Goal: Information Seeking & Learning: Check status

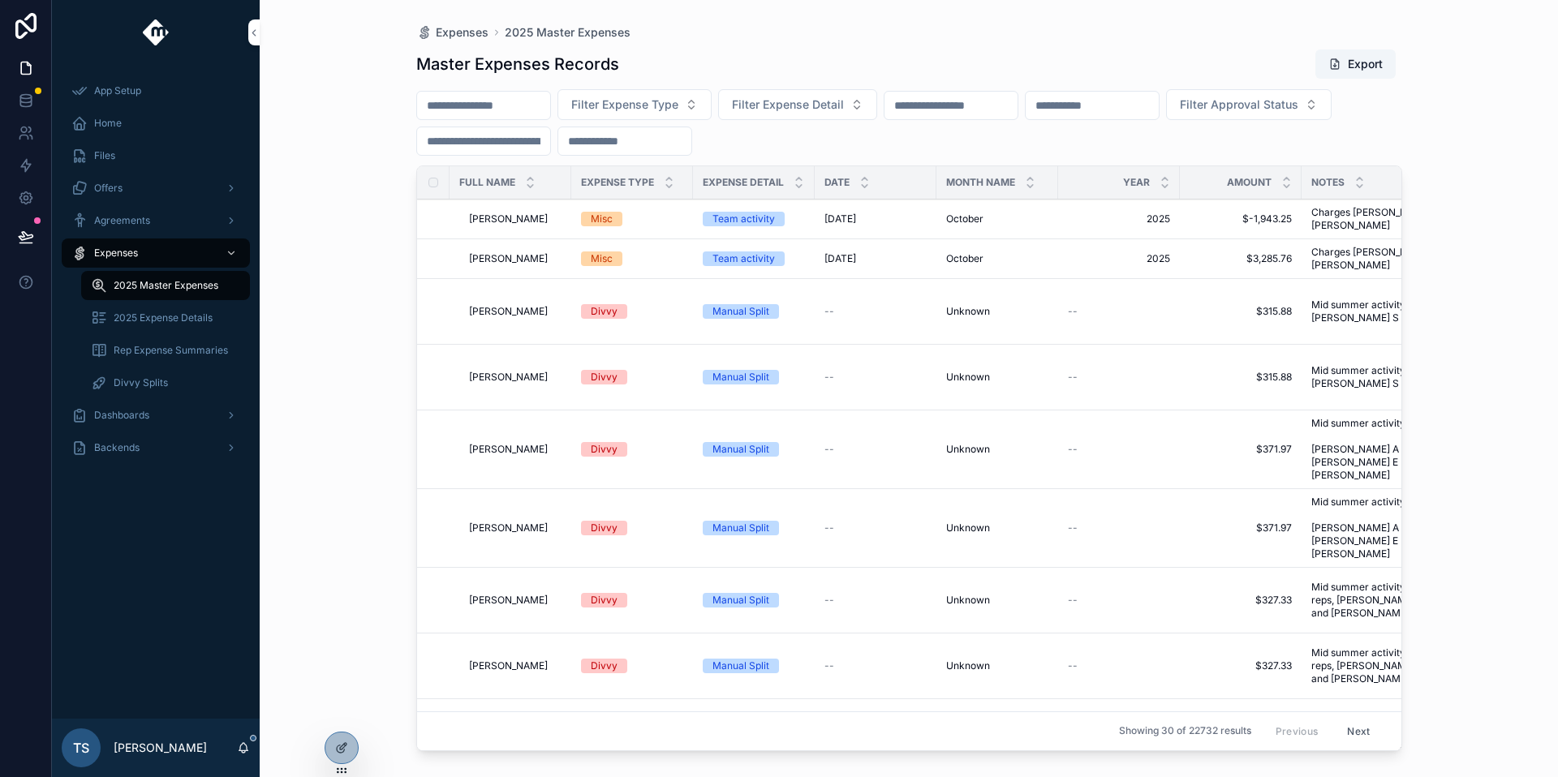
click at [0, 0] on icon at bounding box center [0, 0] width 0 height 0
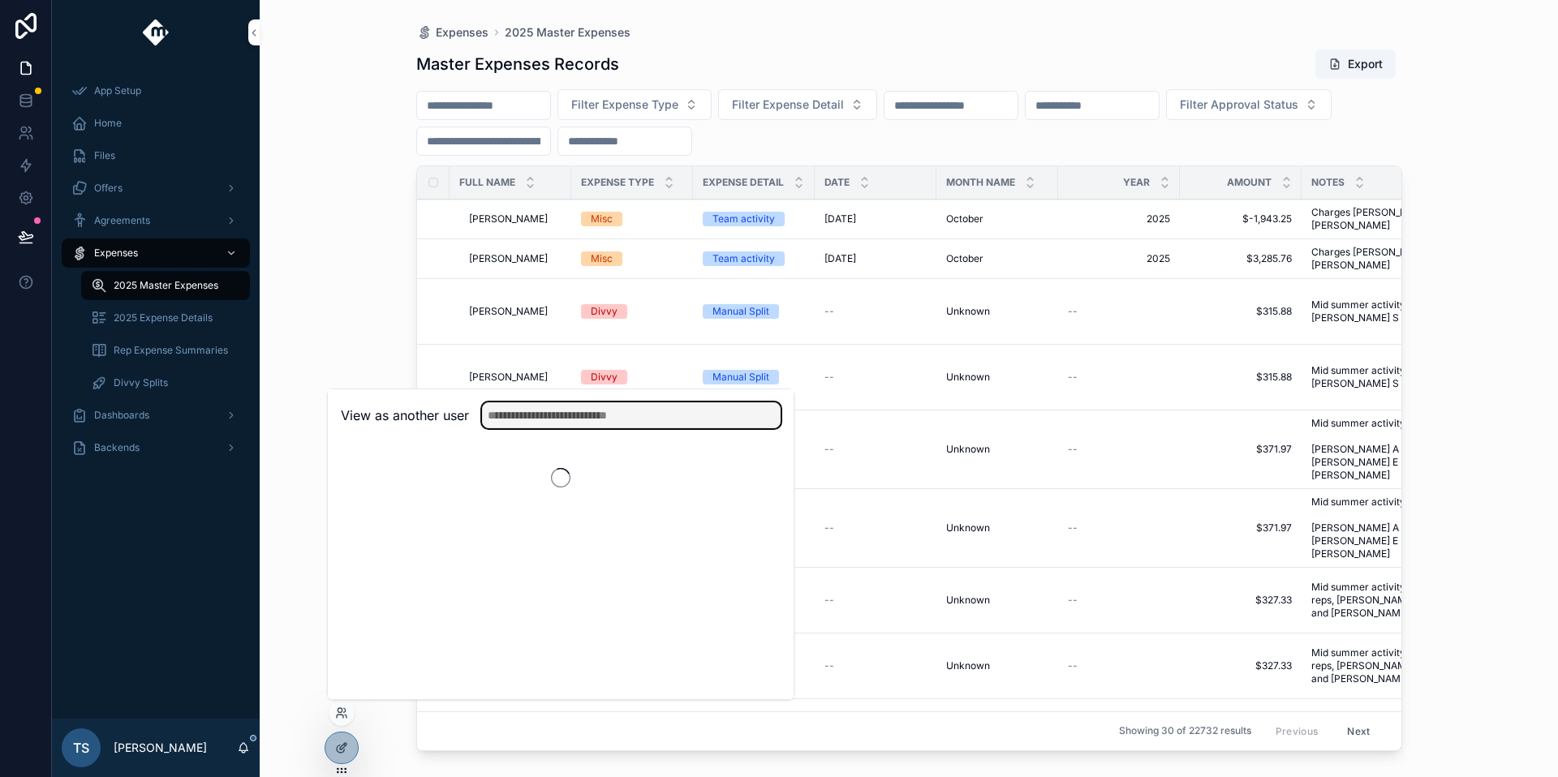
click at [545, 411] on input "text" at bounding box center [631, 415] width 299 height 26
type input "*****"
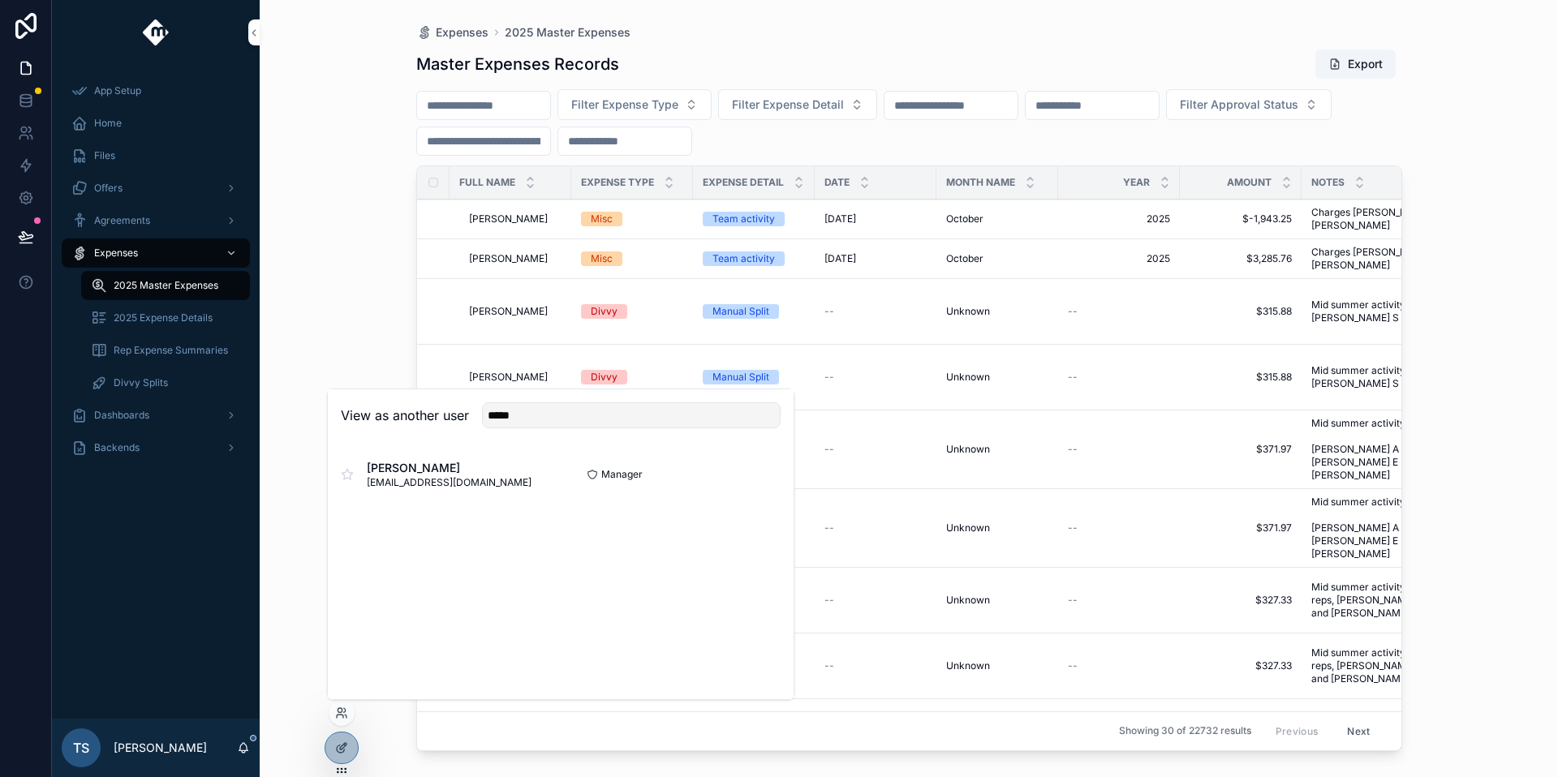
click at [0, 0] on button "Select" at bounding box center [0, 0] width 0 height 0
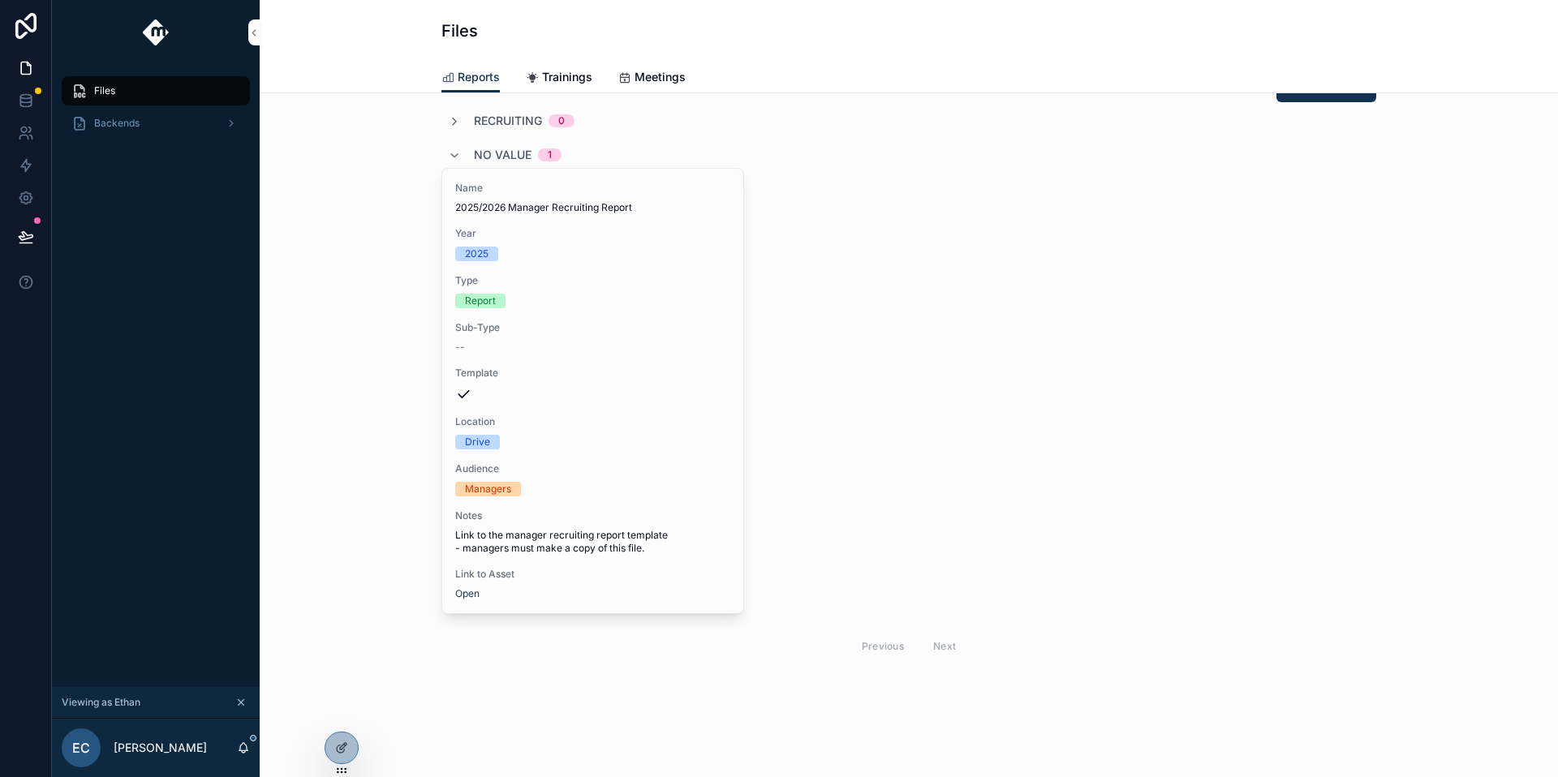
scroll to position [65, 0]
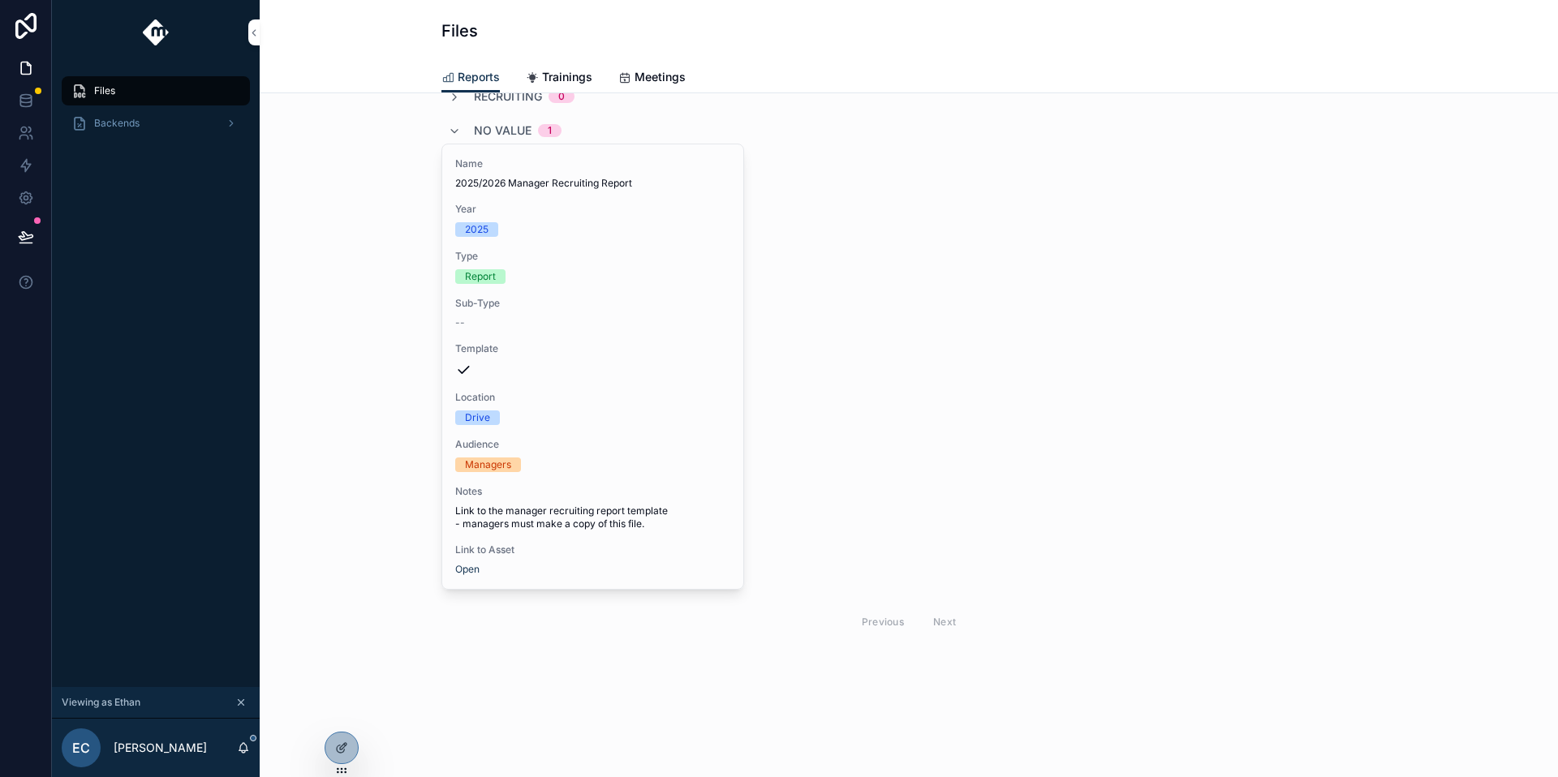
click at [199, 128] on div "Backends" at bounding box center [155, 123] width 169 height 26
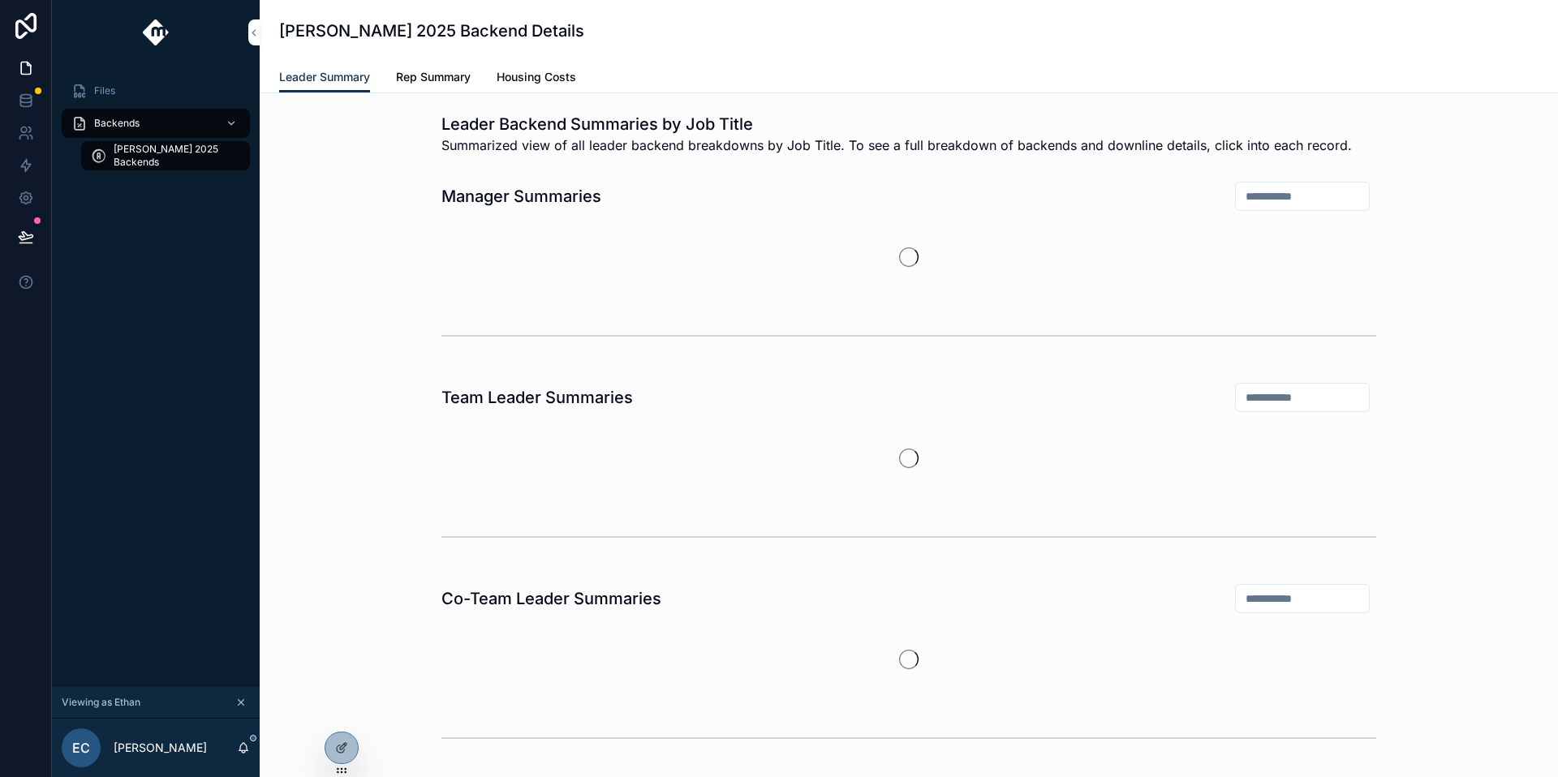
click at [194, 154] on span "[PERSON_NAME] 2025 Backends" at bounding box center [174, 156] width 120 height 26
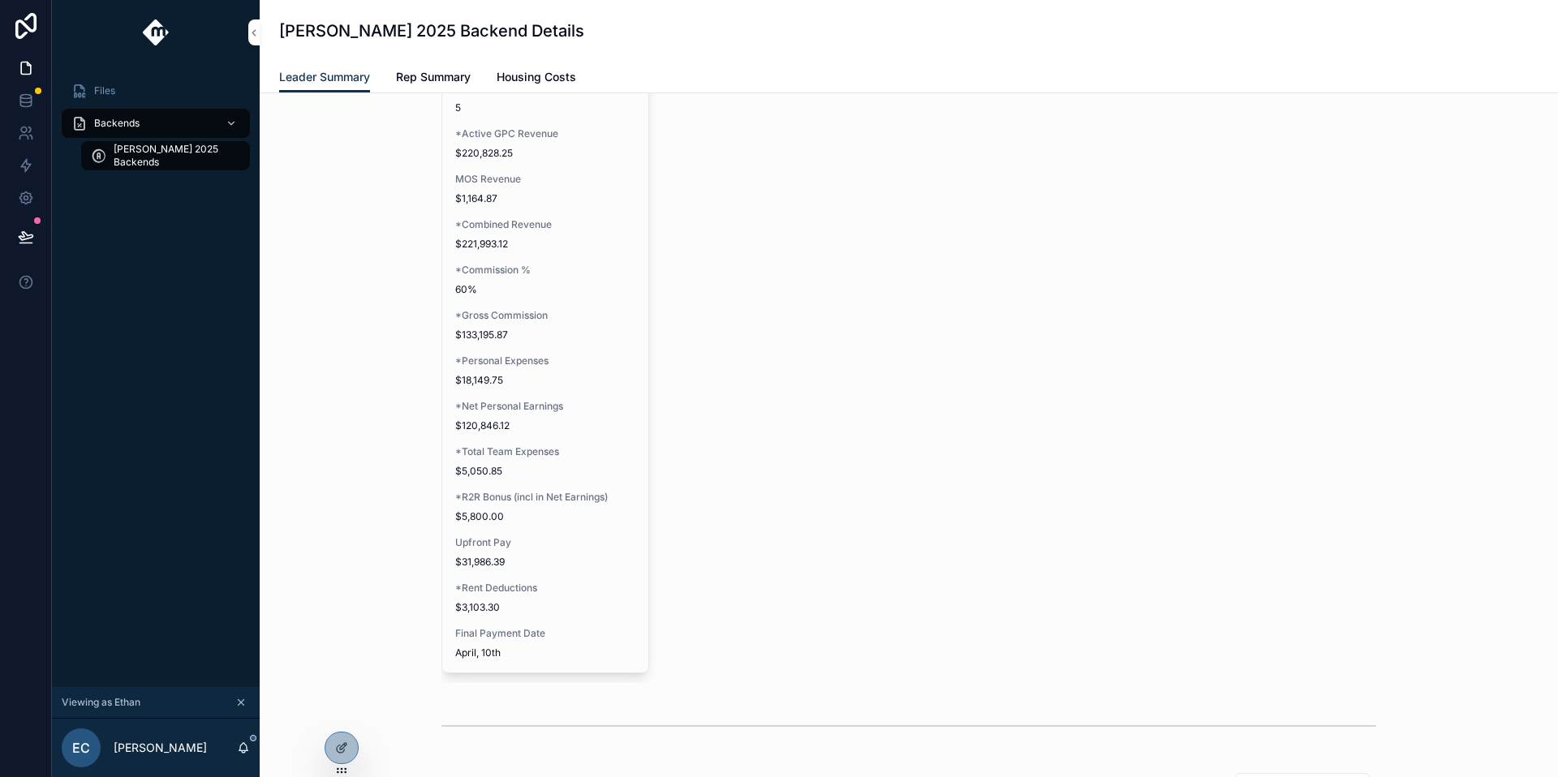
scroll to position [279, 0]
click at [507, 475] on span "$5,050.85" at bounding box center [545, 481] width 180 height 13
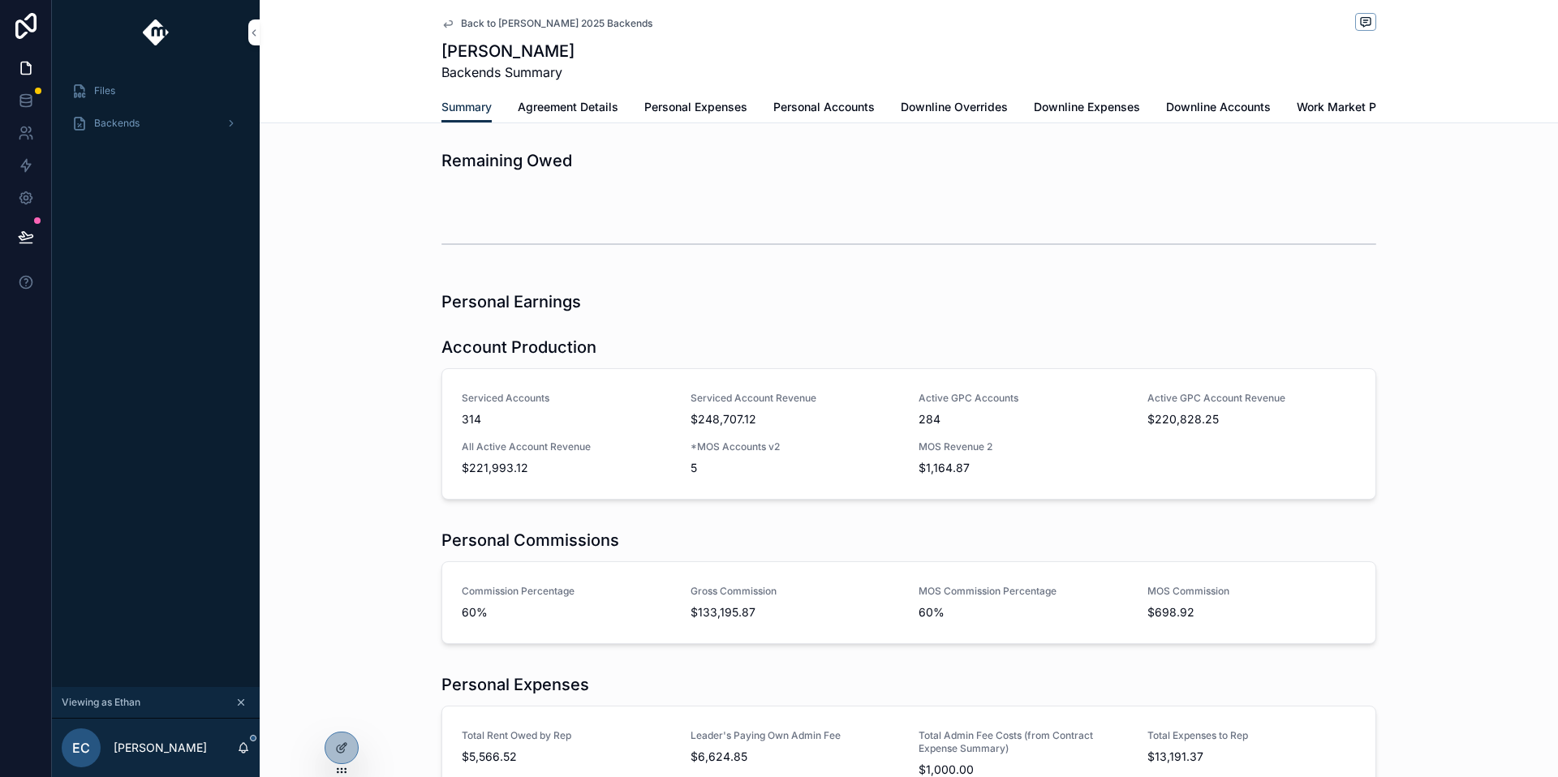
click at [463, 21] on span "Back to [PERSON_NAME] 2025 Backends" at bounding box center [556, 23] width 191 height 13
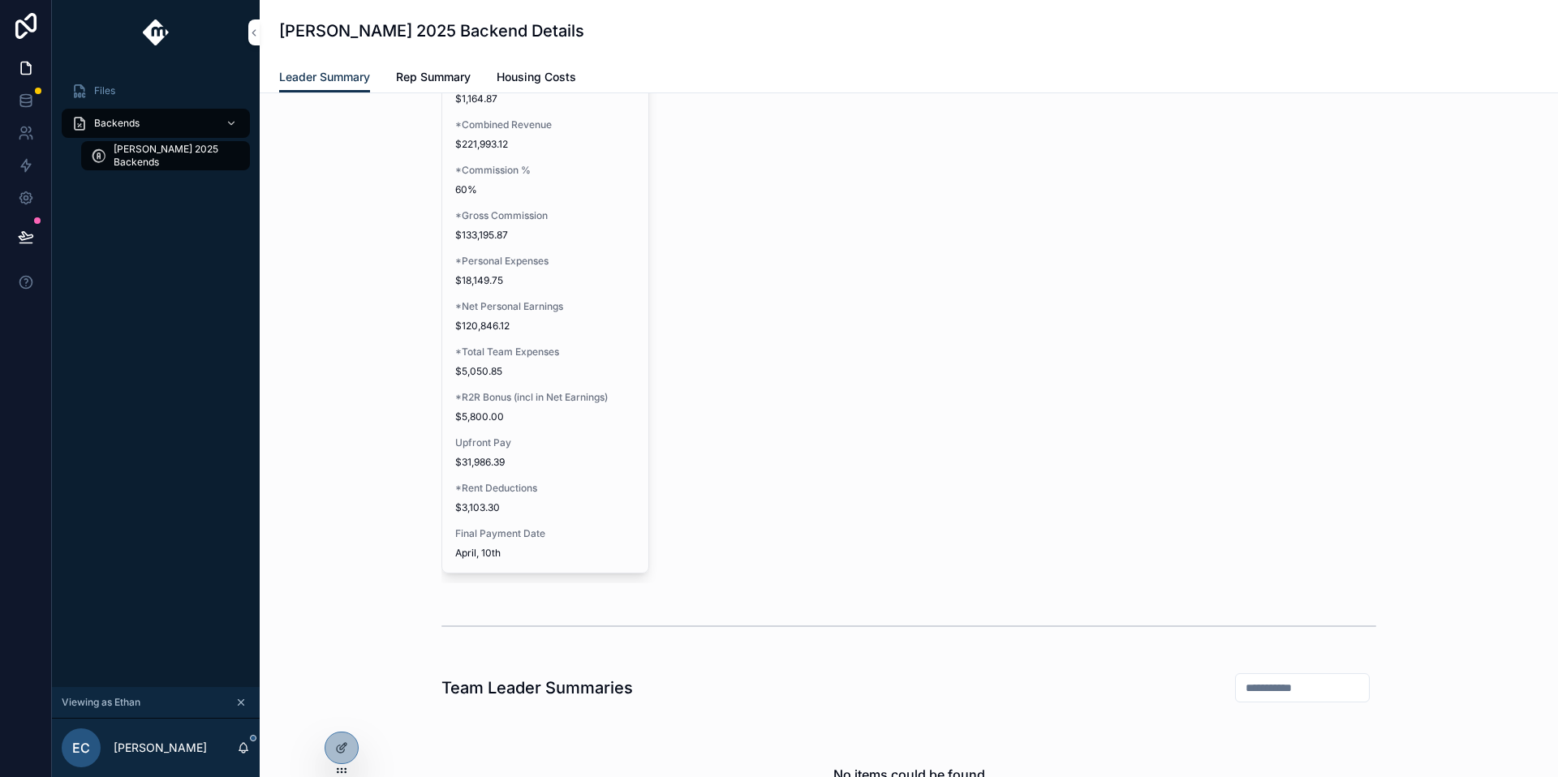
scroll to position [379, 0]
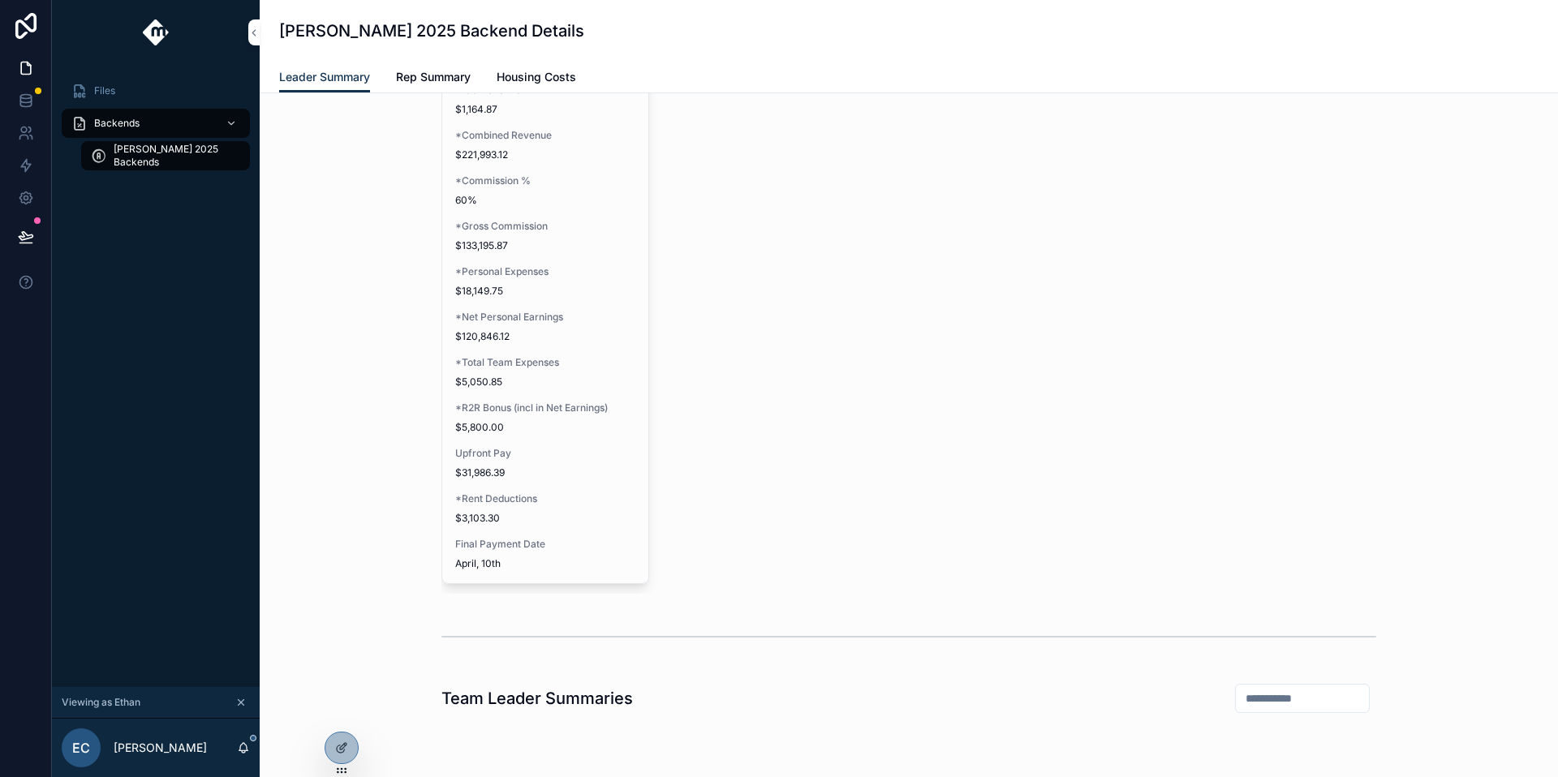
click at [527, 273] on span "*Personal Expenses" at bounding box center [545, 271] width 180 height 13
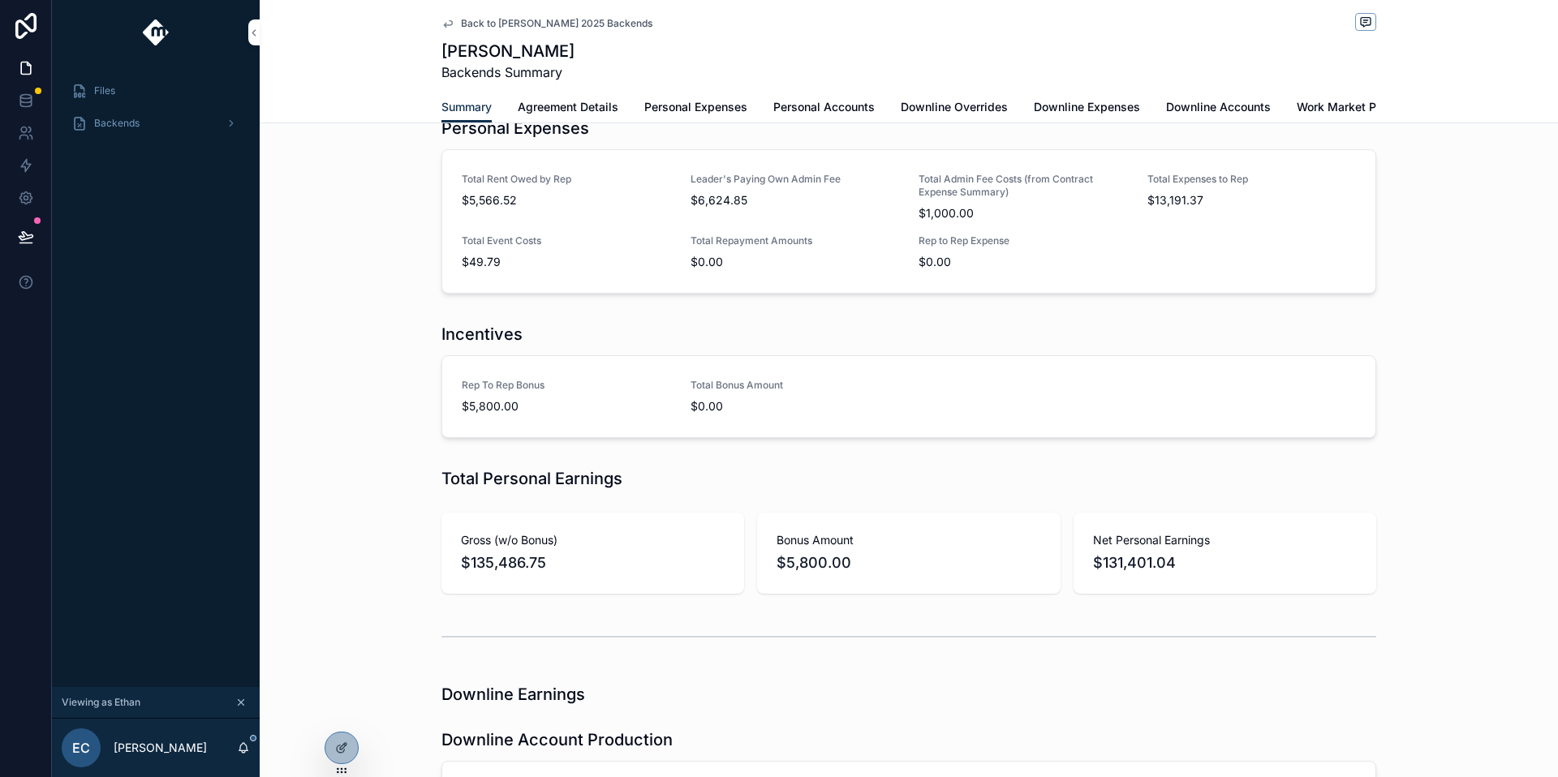
scroll to position [546, 0]
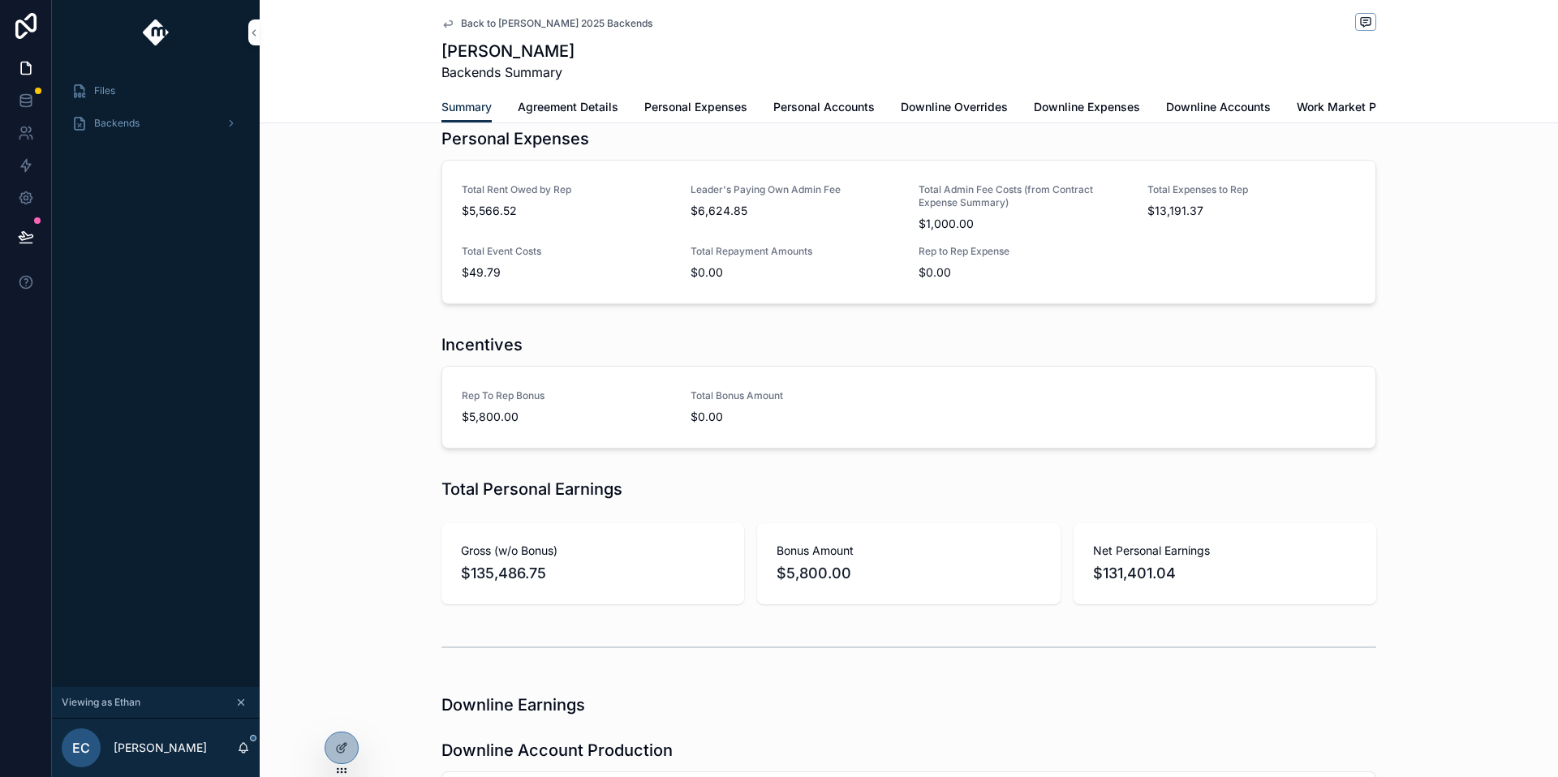
click at [333, 758] on div at bounding box center [341, 748] width 32 height 31
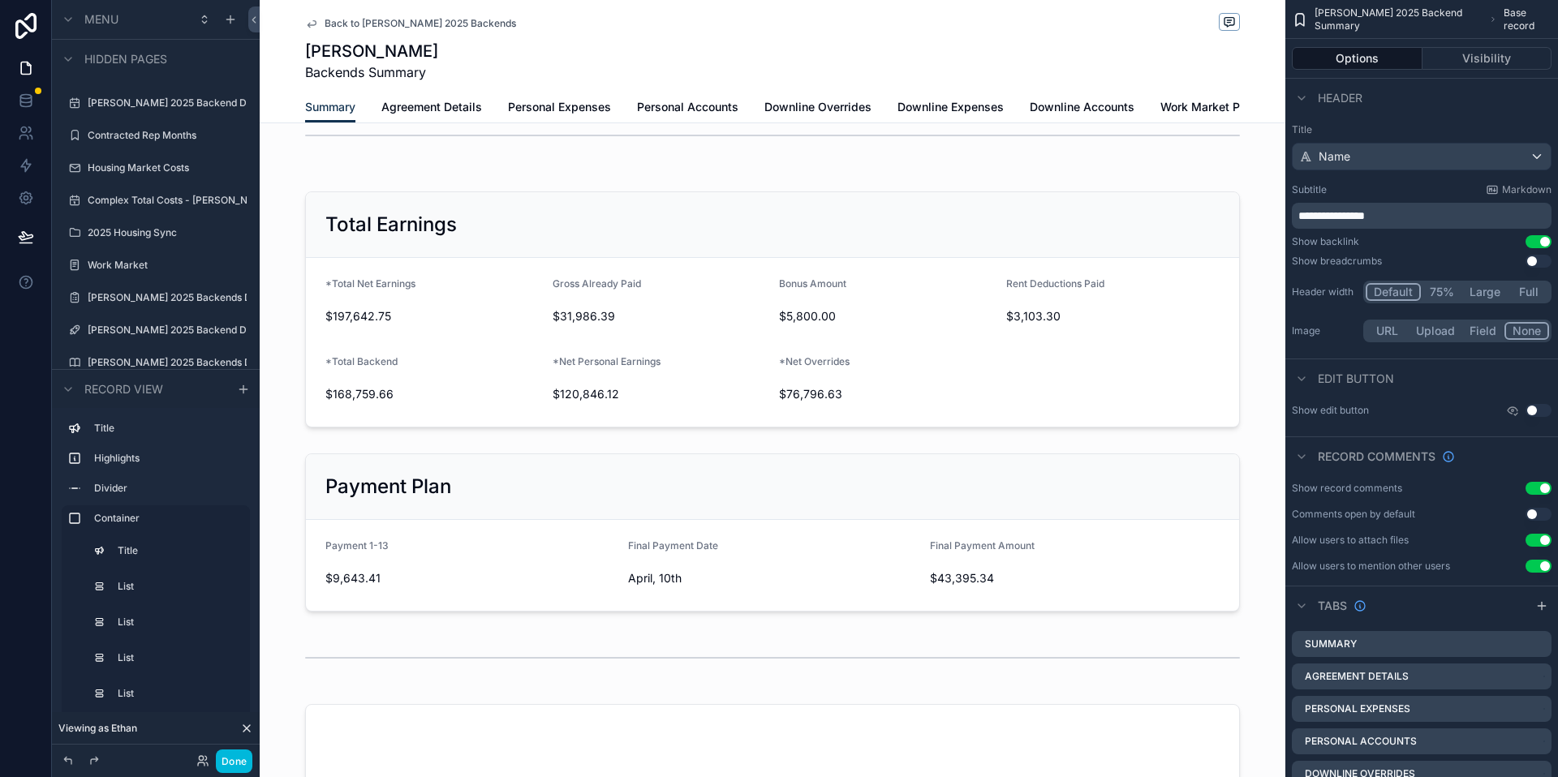
scroll to position [1970, 0]
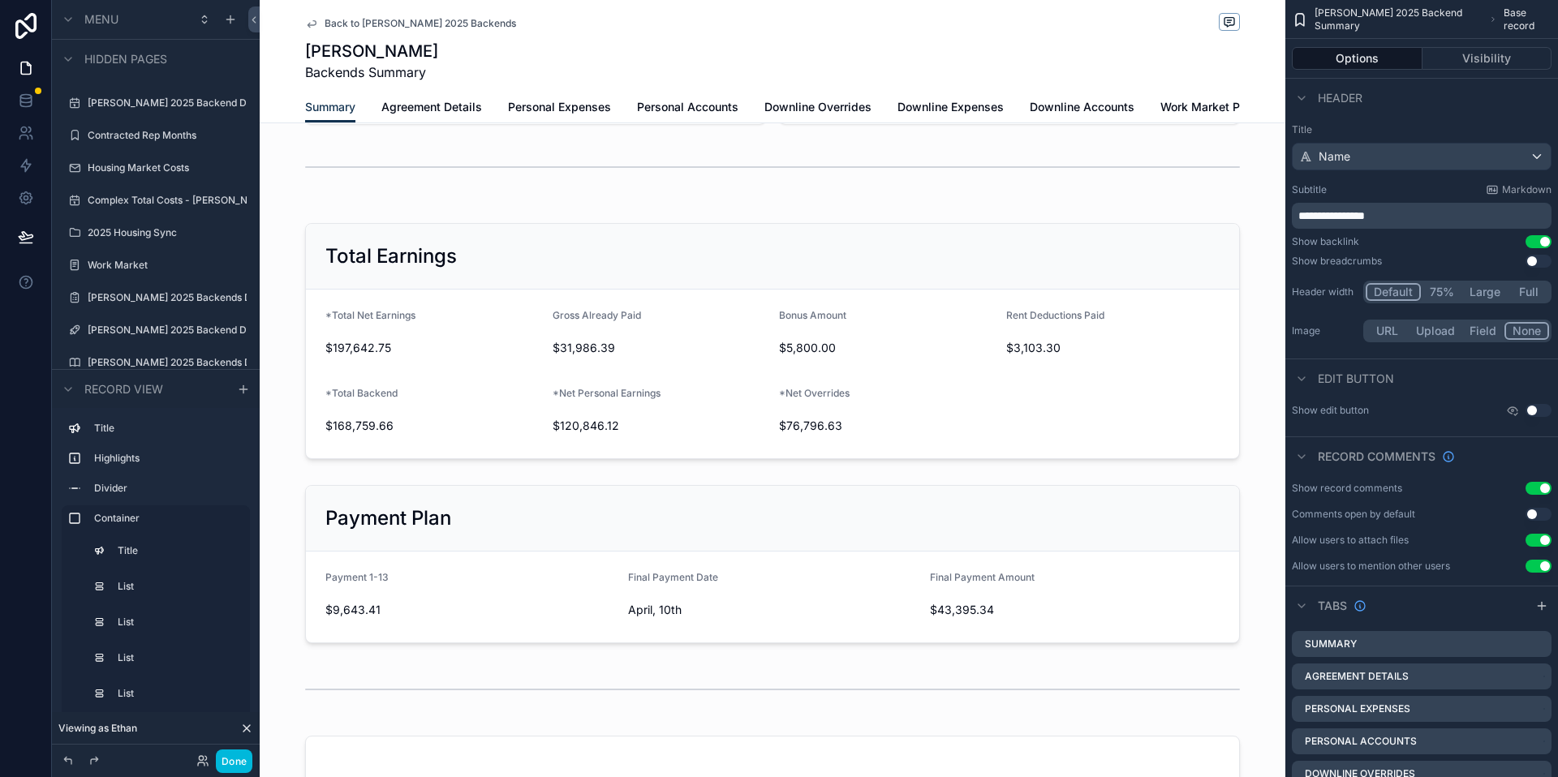
click at [777, 608] on div "scrollable content" at bounding box center [772, 564] width 1025 height 171
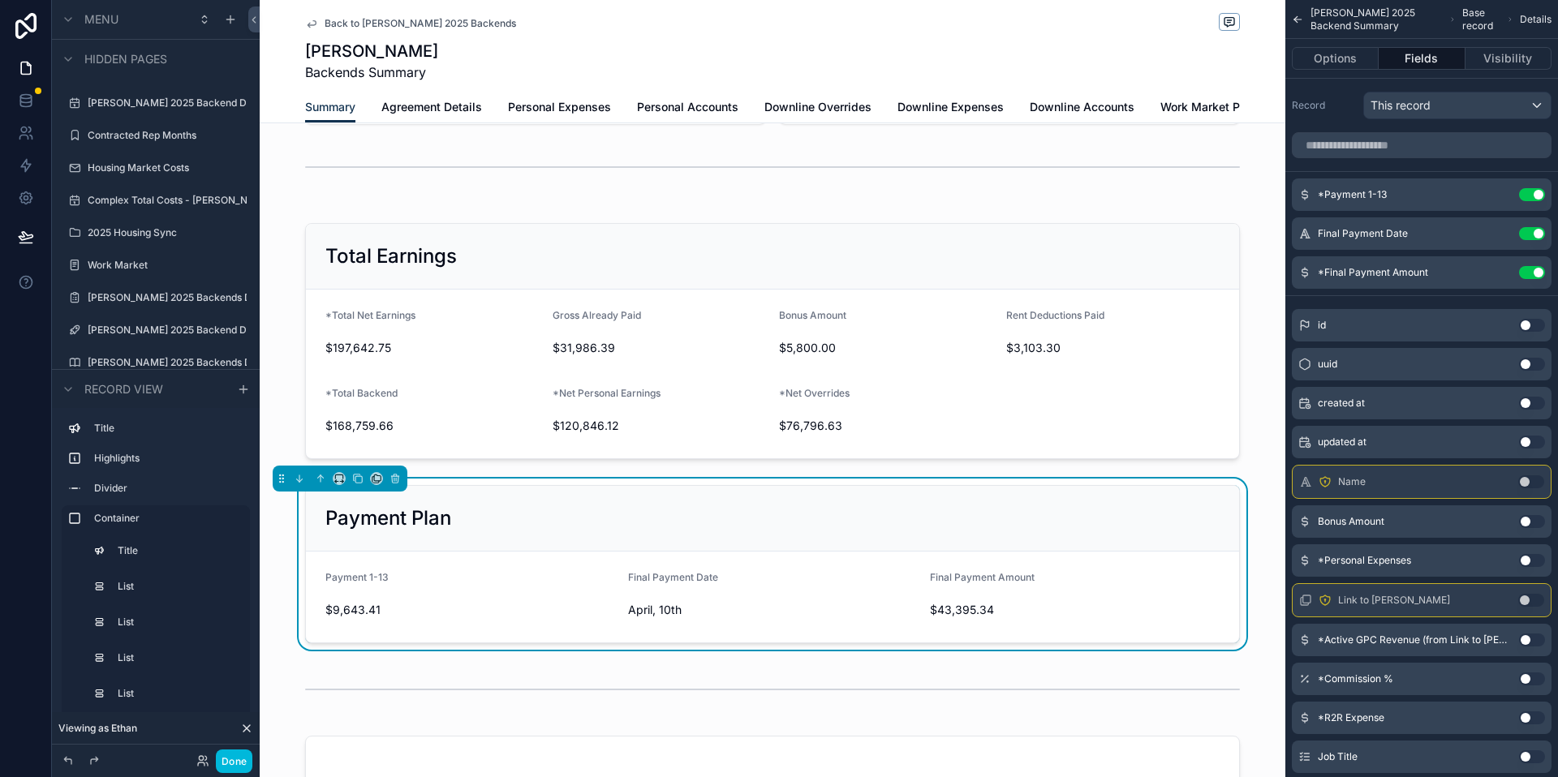
click at [676, 406] on div "scrollable content" at bounding box center [772, 341] width 1025 height 249
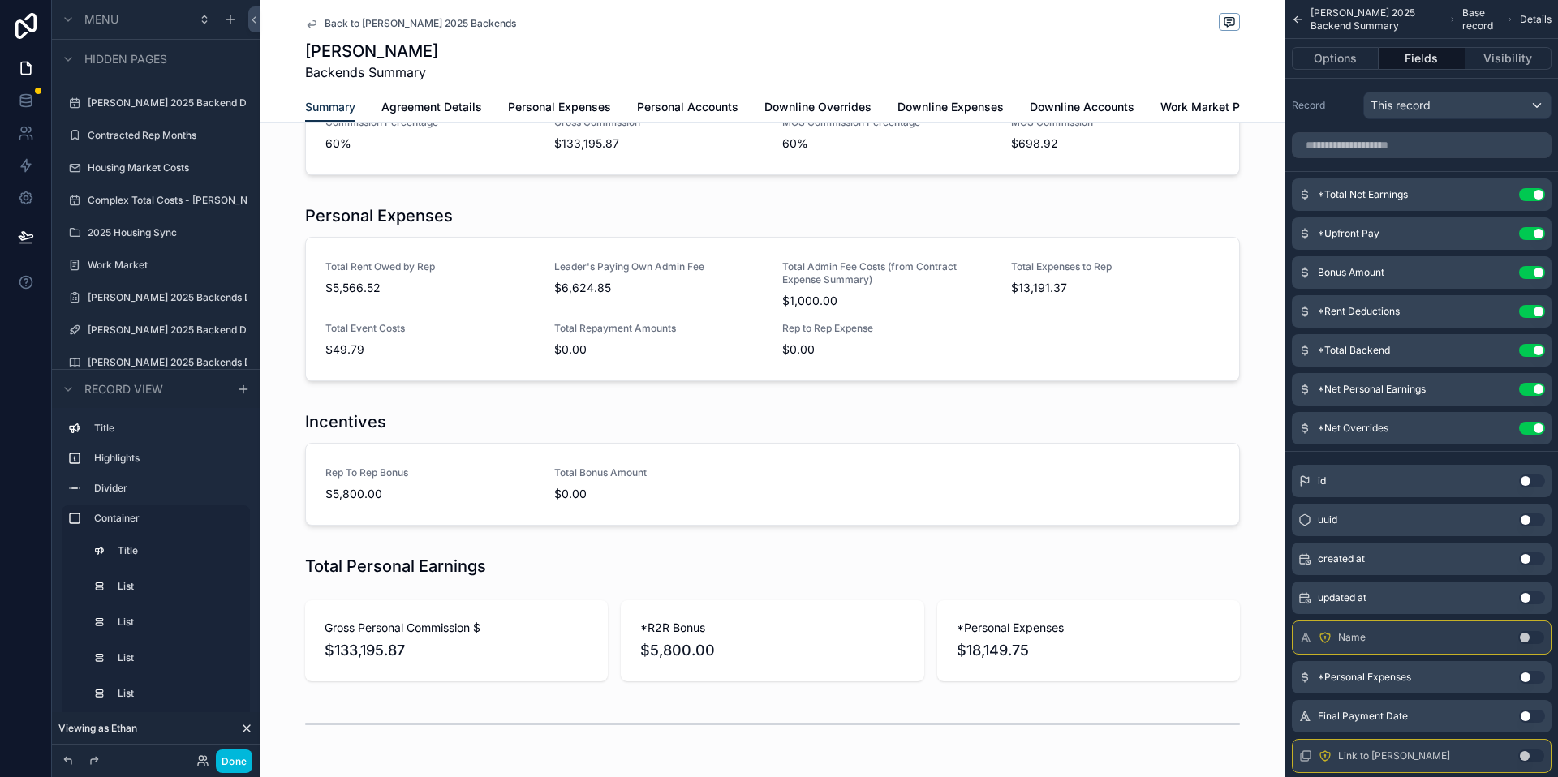
scroll to position [570, 0]
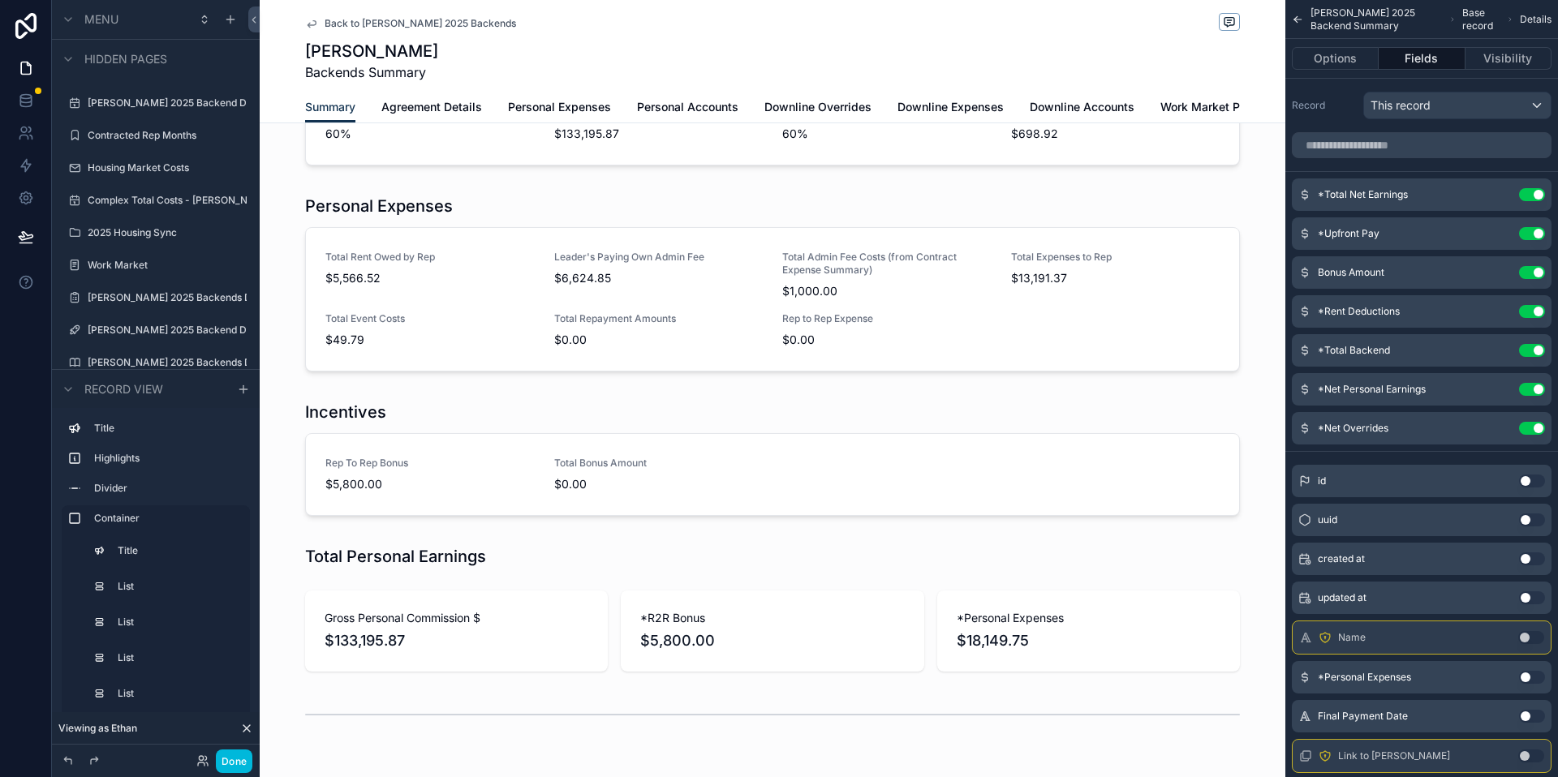
click at [477, 644] on div "scrollable content" at bounding box center [772, 274] width 1025 height 956
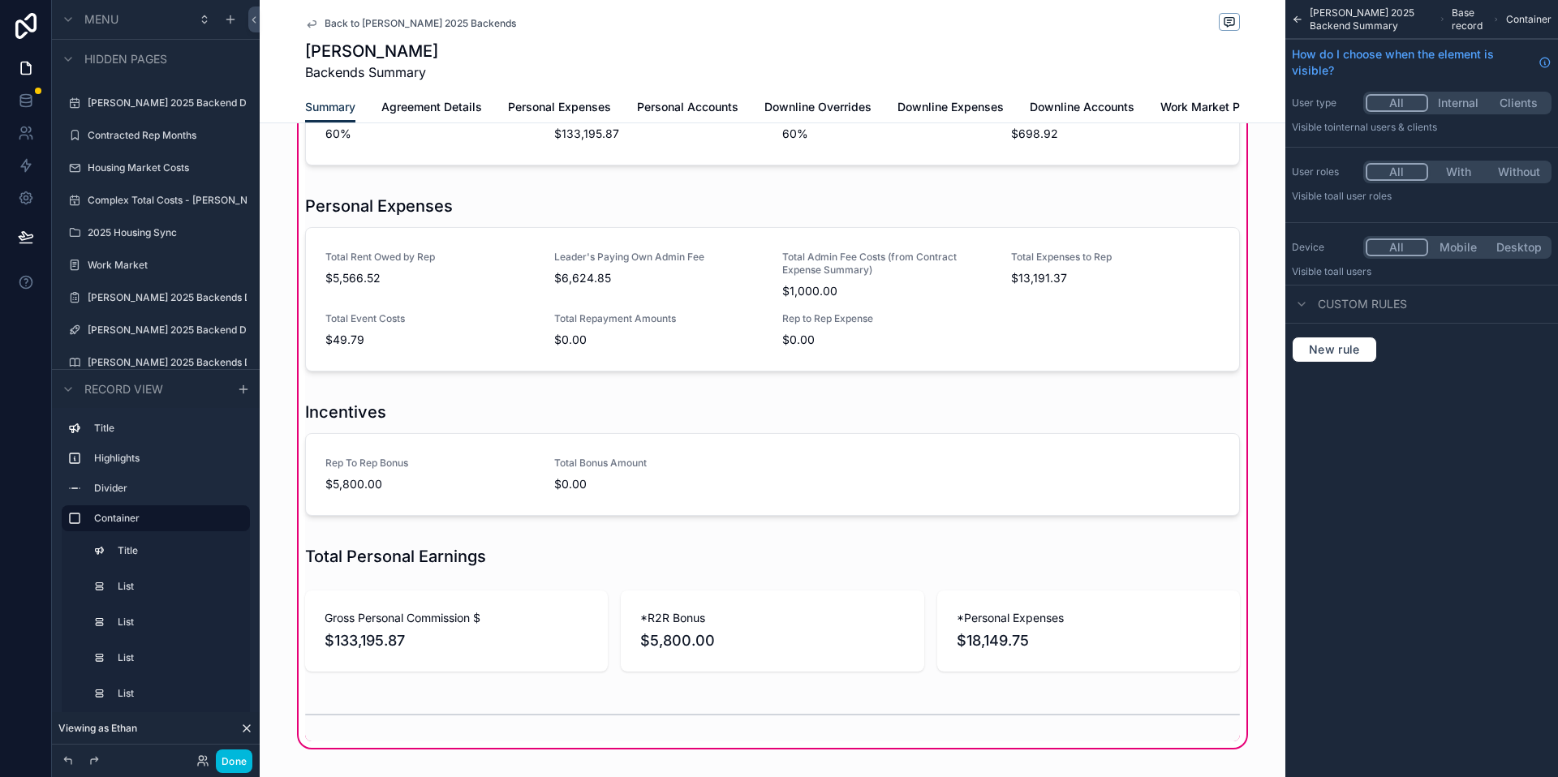
click at [578, 622] on div "scrollable content" at bounding box center [772, 631] width 954 height 94
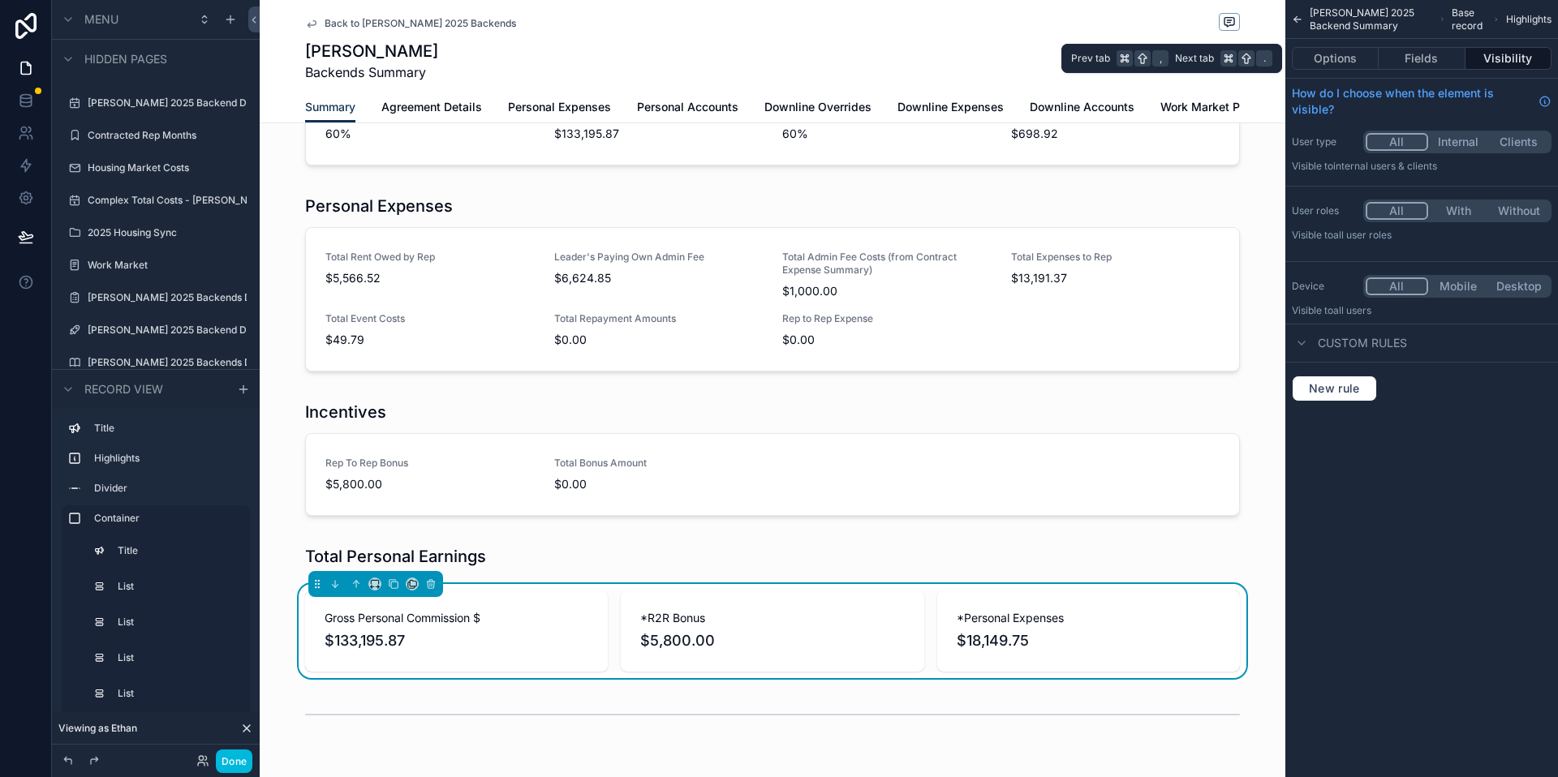
click at [1445, 63] on button "Fields" at bounding box center [1421, 58] width 86 height 23
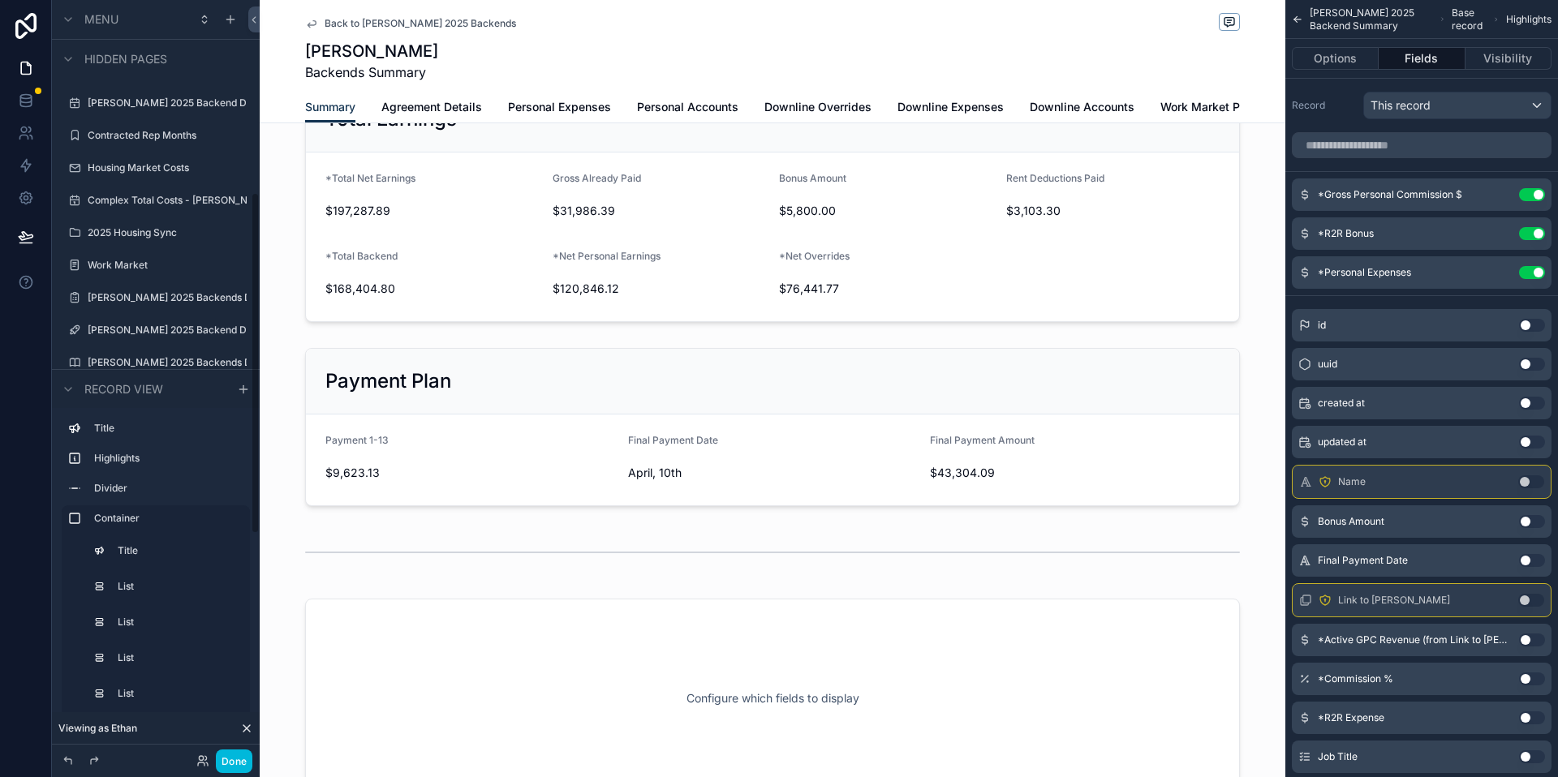
scroll to position [2119, 0]
